Goal: Task Accomplishment & Management: Manage account settings

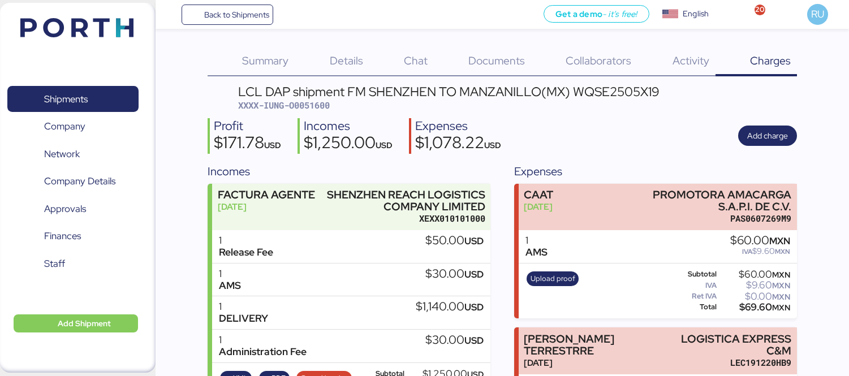
scroll to position [88, 0]
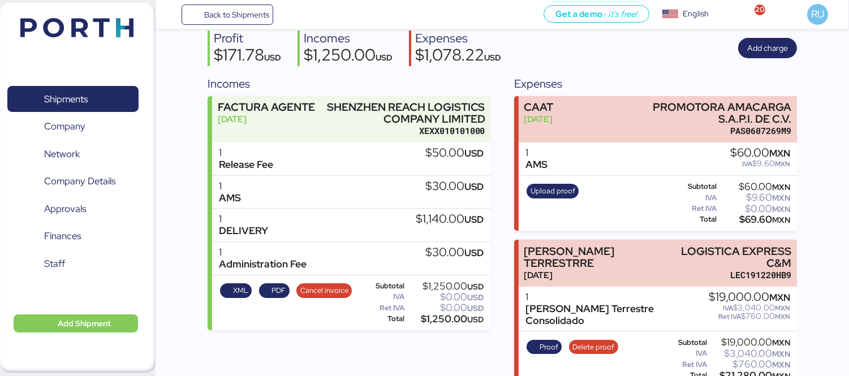
click at [124, 20] on img at bounding box center [76, 27] width 113 height 19
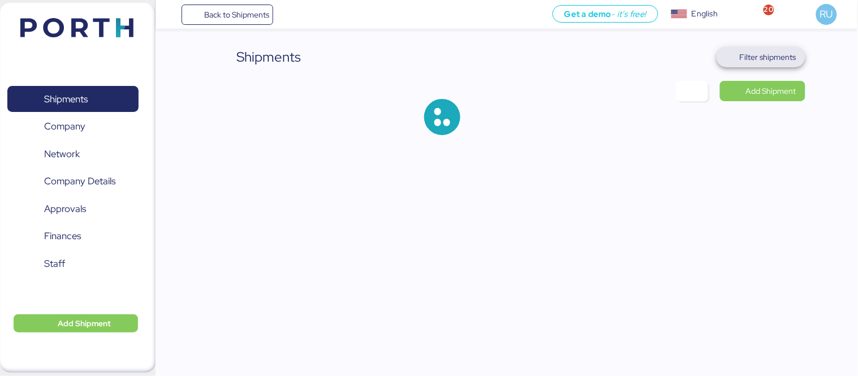
click at [776, 50] on span "Filter shipments" at bounding box center [768, 57] width 57 height 14
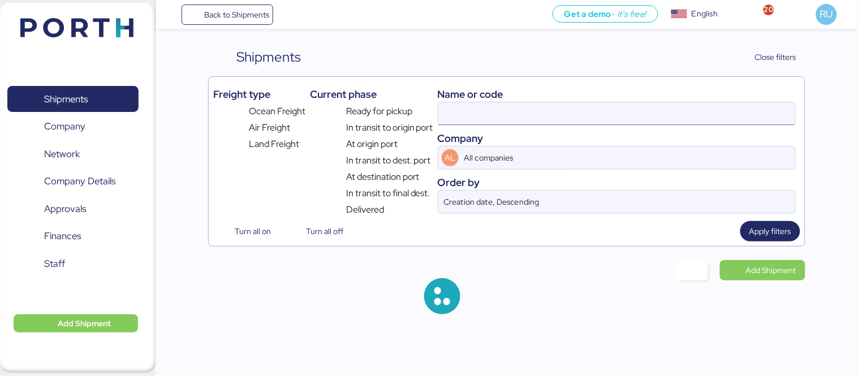
click at [630, 114] on input at bounding box center [616, 113] width 357 height 23
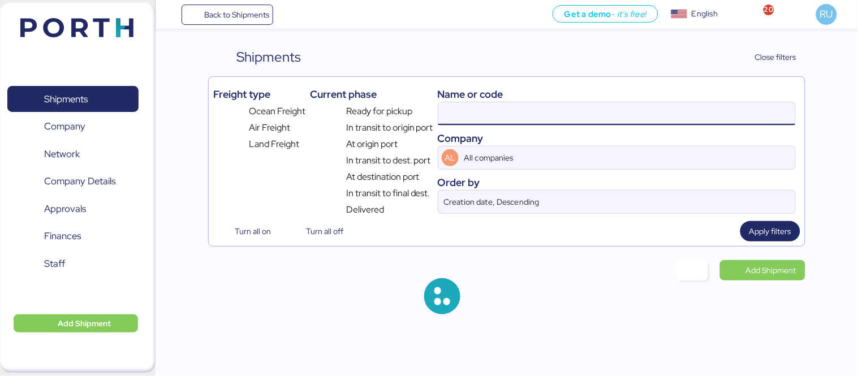
paste input "A0052092"
type input "A0052092"
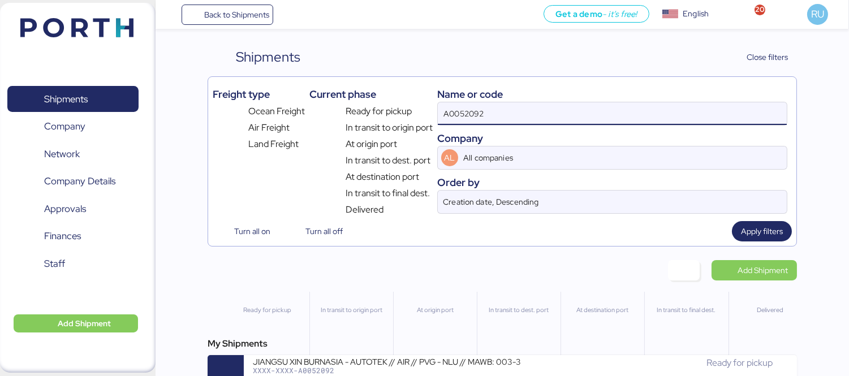
scroll to position [27, 0]
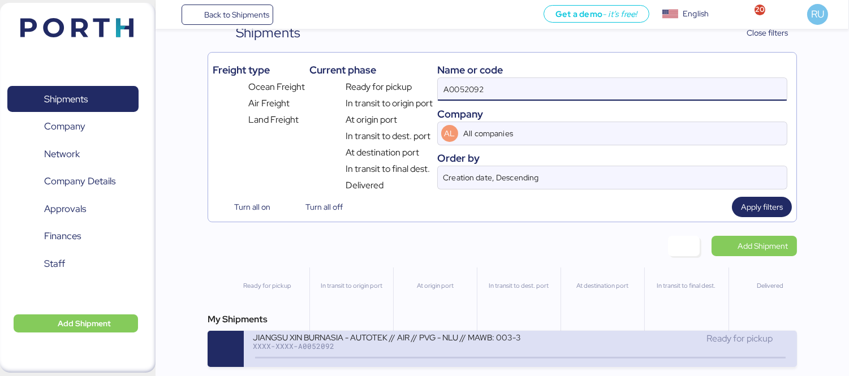
click at [402, 343] on div "XXXX-XXXX-A0052092" at bounding box center [386, 346] width 267 height 8
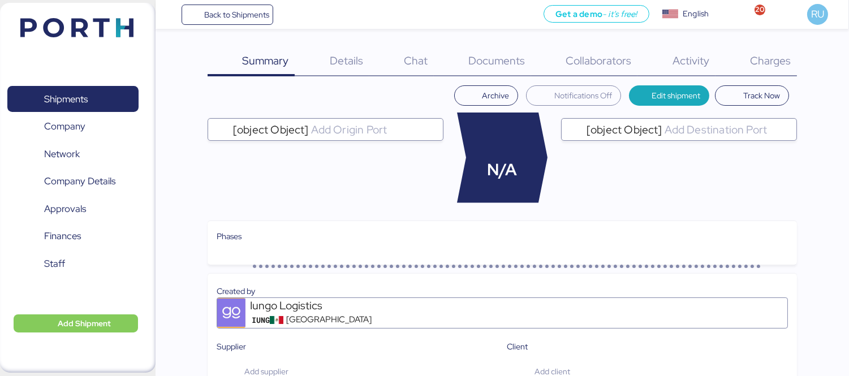
click at [751, 75] on div "Charges 0" at bounding box center [755, 61] width 81 height 29
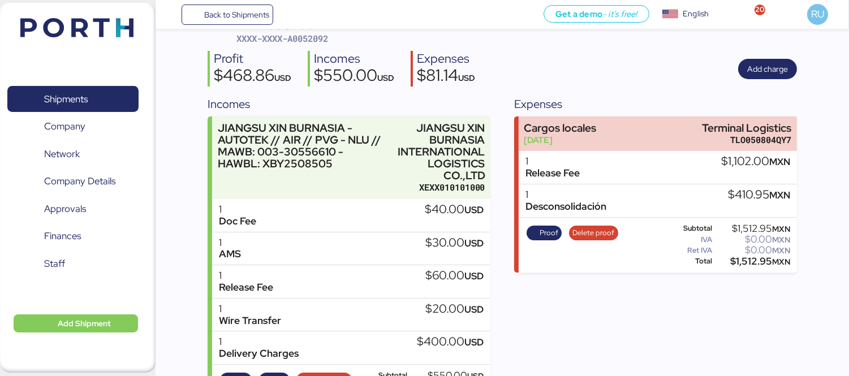
scroll to position [83, 0]
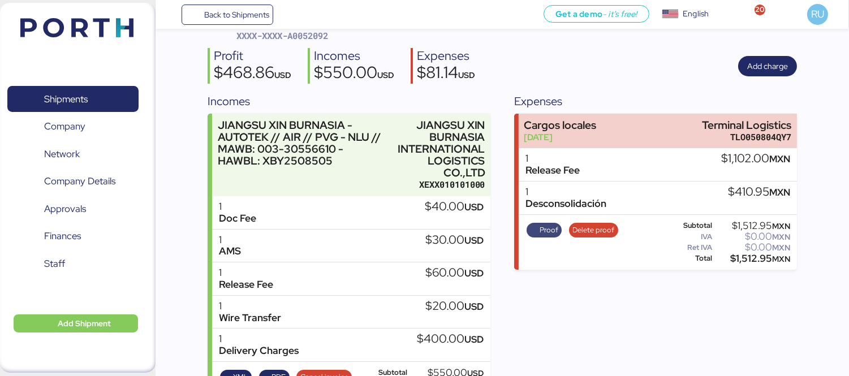
click at [546, 227] on span "Proof" at bounding box center [549, 230] width 19 height 12
click at [607, 234] on span "Delete proof" at bounding box center [593, 230] width 42 height 12
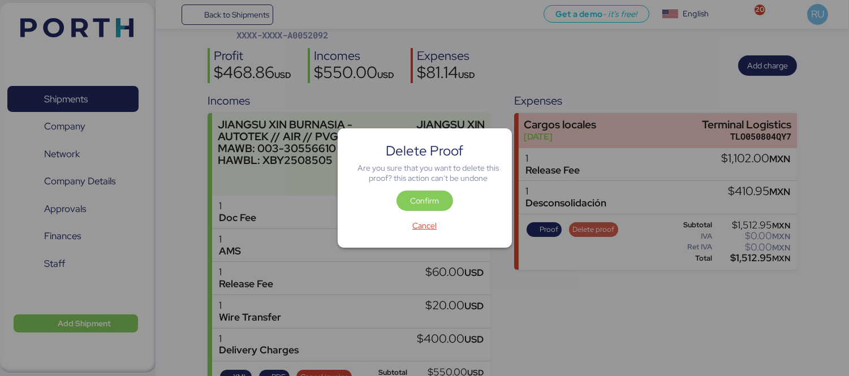
scroll to position [0, 0]
click at [433, 187] on div "Delete Proof Are you sure that you want to delete this proof? this action can't…" at bounding box center [425, 187] width 174 height 119
click at [438, 199] on span "Confirm" at bounding box center [424, 201] width 29 height 14
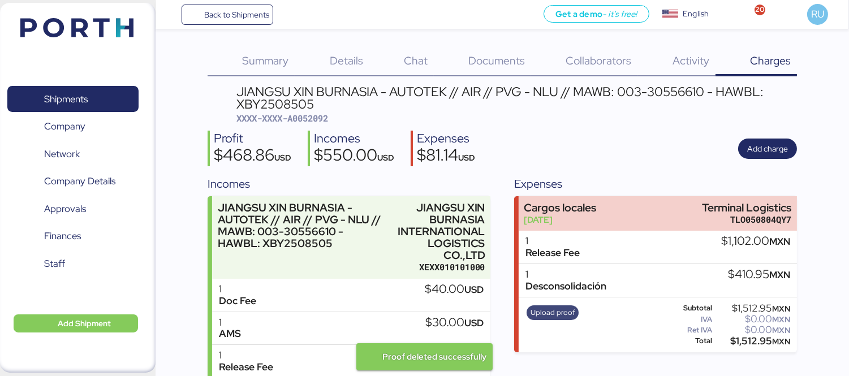
click at [566, 316] on span "Upload proof" at bounding box center [552, 313] width 45 height 12
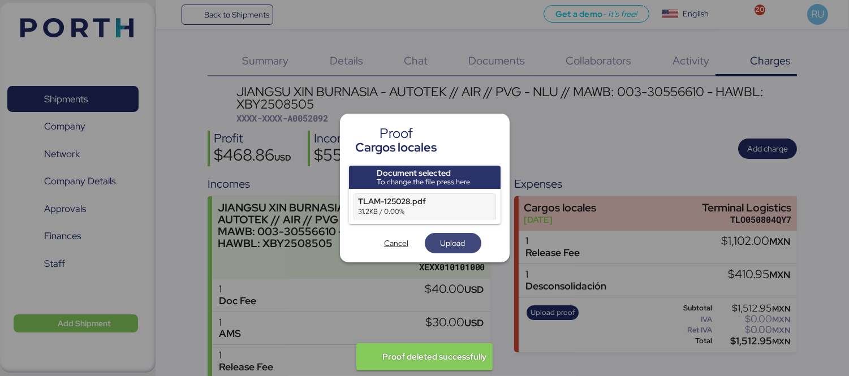
click at [445, 245] on span "Upload" at bounding box center [453, 243] width 25 height 14
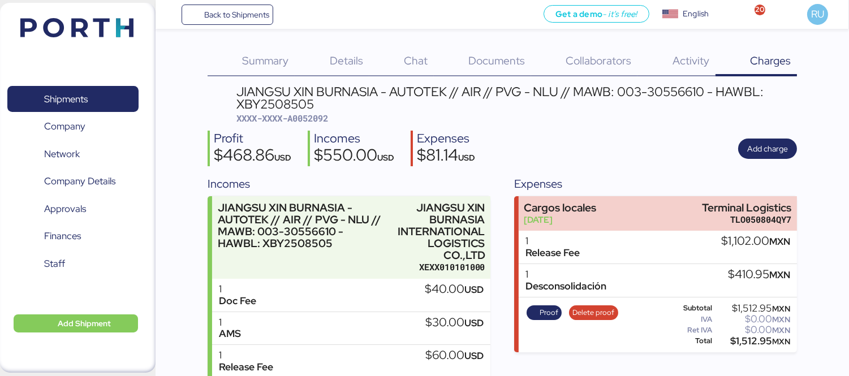
click at [484, 67] on span "Documents" at bounding box center [496, 60] width 57 height 15
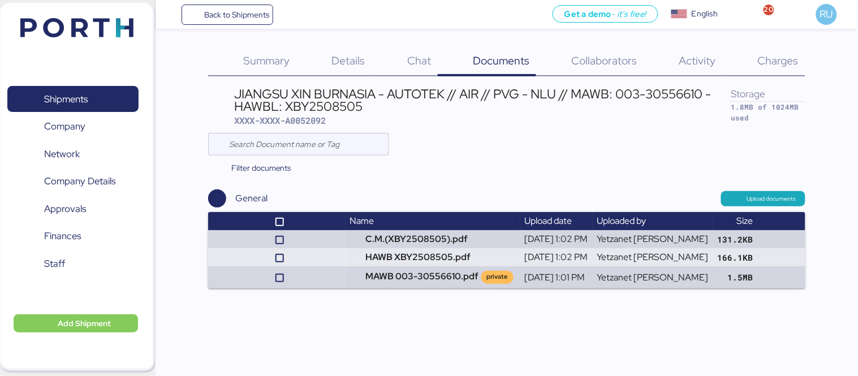
click at [746, 182] on div "JIANGSU XIN BURNASIA - AUTOTEK // AIR // PVG - NLU // MAWB: 003-30556610 - HAWB…" at bounding box center [506, 186] width 597 height 203
click at [755, 191] on span "Upload documents" at bounding box center [763, 198] width 84 height 15
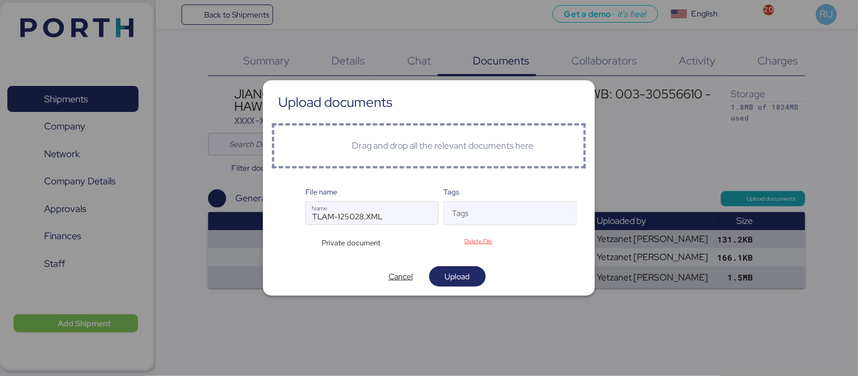
click at [320, 244] on div "Private document" at bounding box center [348, 243] width 87 height 11
click at [303, 234] on div at bounding box center [293, 220] width 25 height 55
click at [312, 238] on div "Private document" at bounding box center [348, 243] width 87 height 11
click at [441, 287] on span "Upload" at bounding box center [457, 276] width 57 height 20
